Goal: Transaction & Acquisition: Purchase product/service

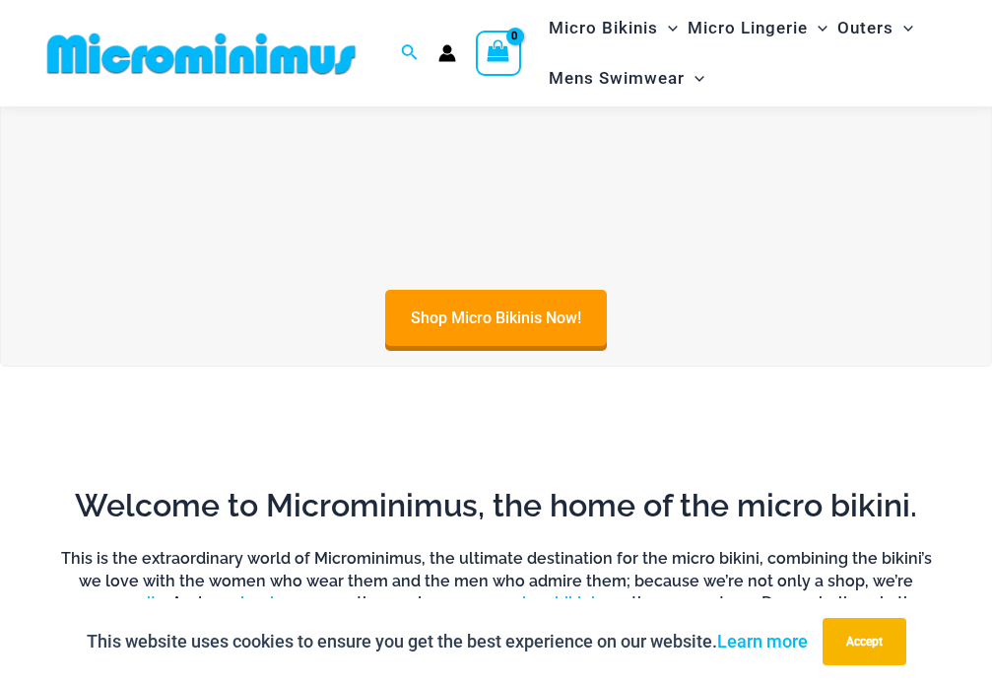
scroll to position [770, 0]
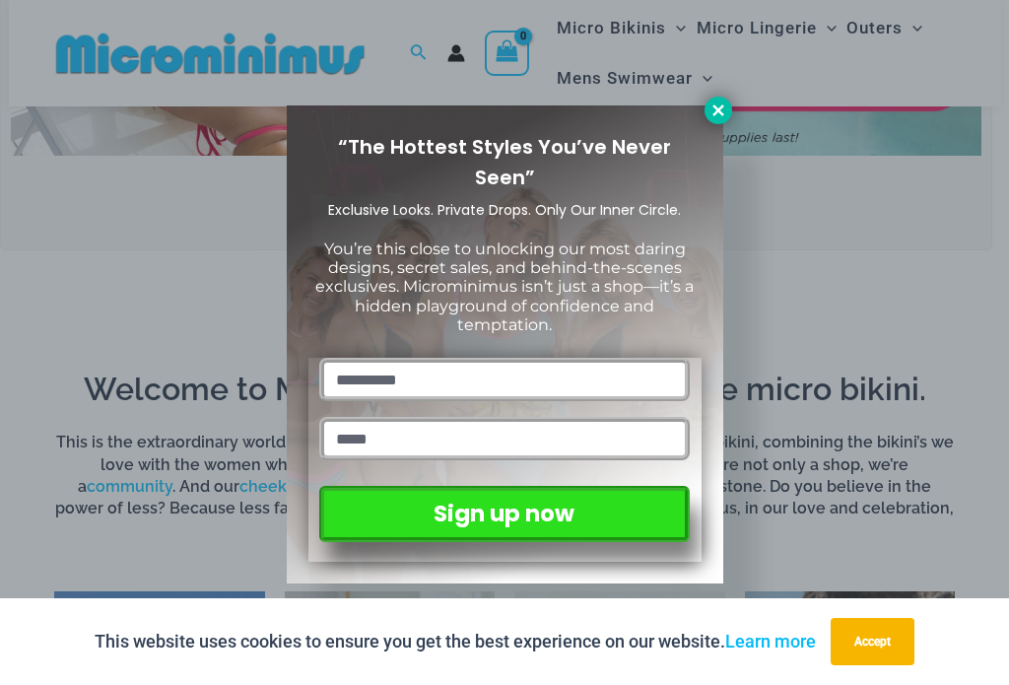
click at [717, 111] on icon at bounding box center [717, 109] width 11 height 11
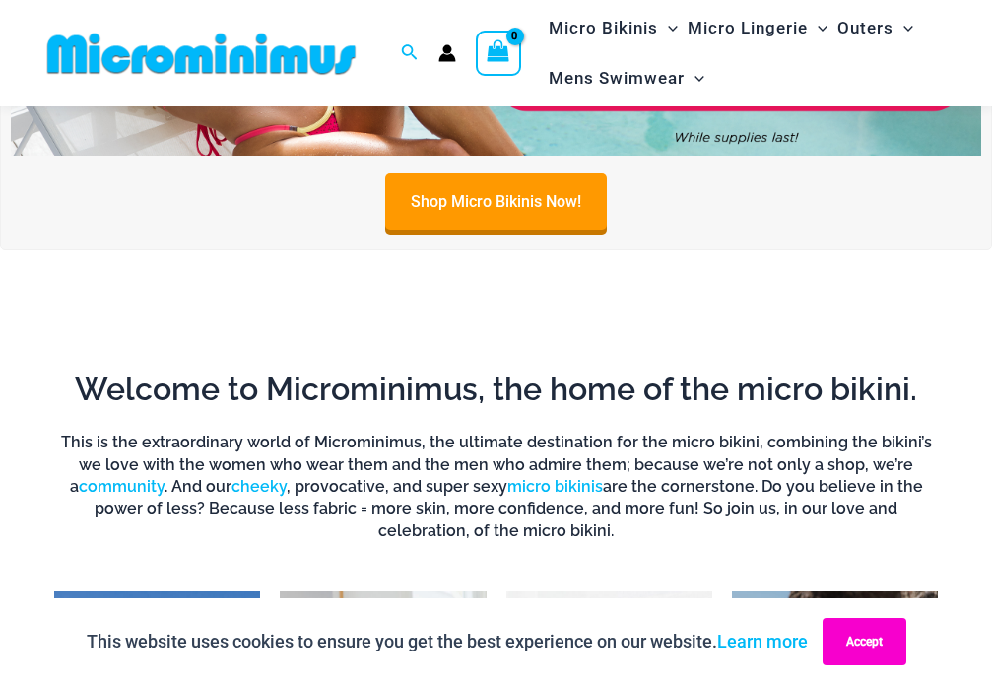
click at [885, 655] on button "Accept" at bounding box center [865, 641] width 84 height 47
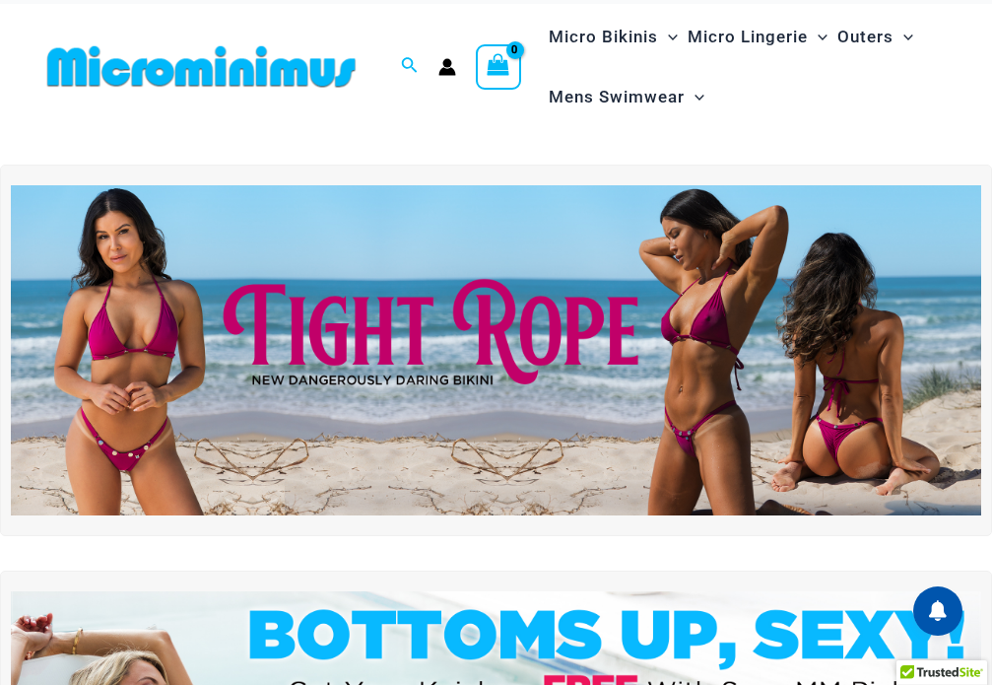
scroll to position [0, 0]
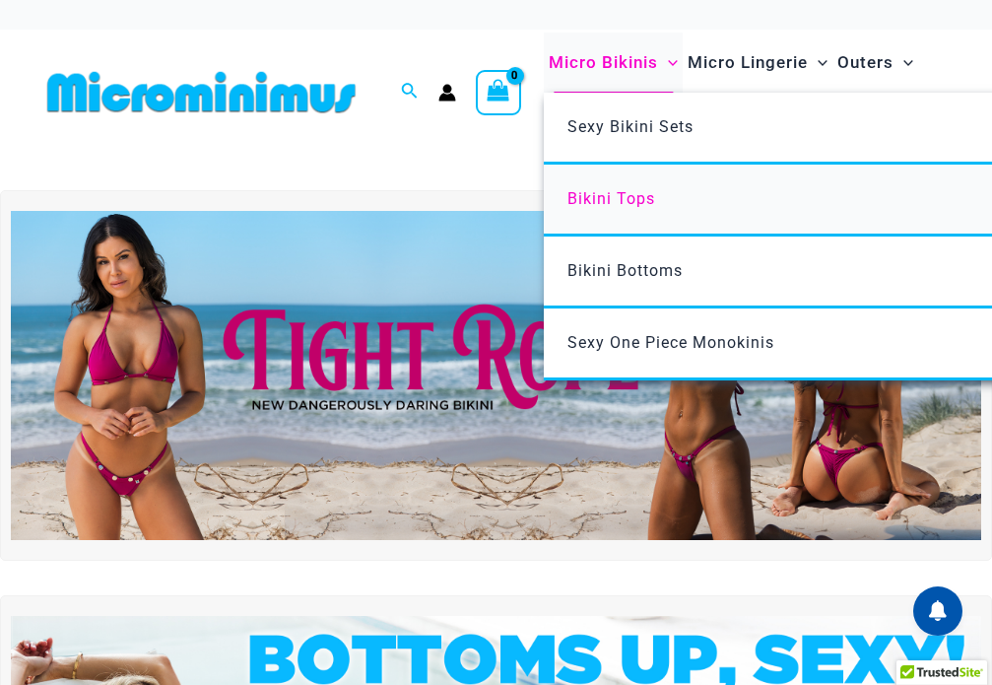
click at [610, 201] on span "Bikini Tops" at bounding box center [612, 198] width 88 height 19
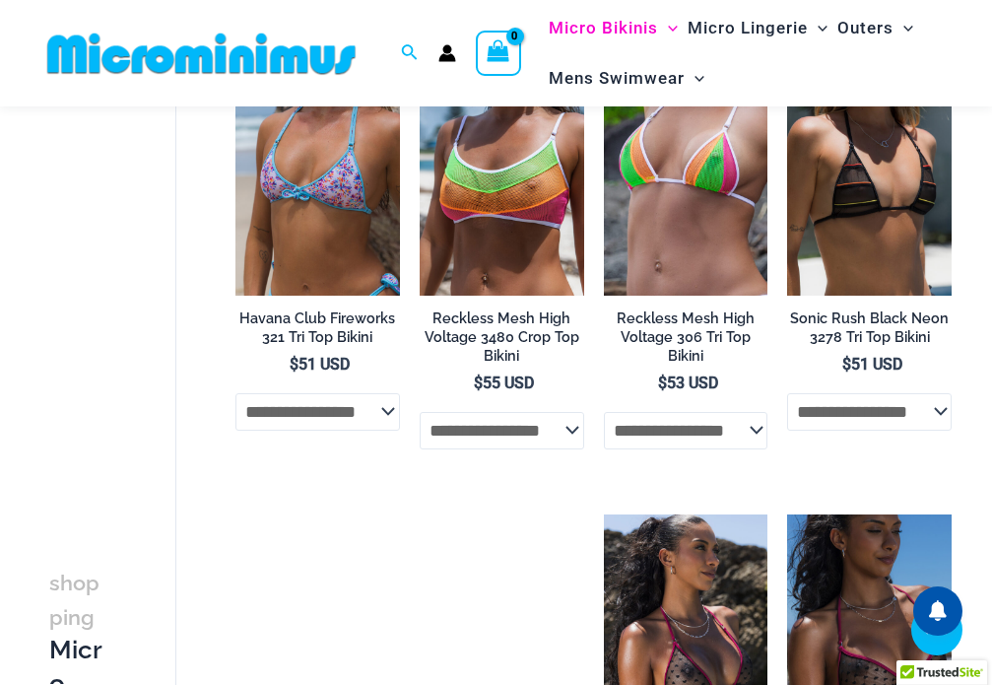
scroll to position [3443, 0]
